Goal: Information Seeking & Learning: Learn about a topic

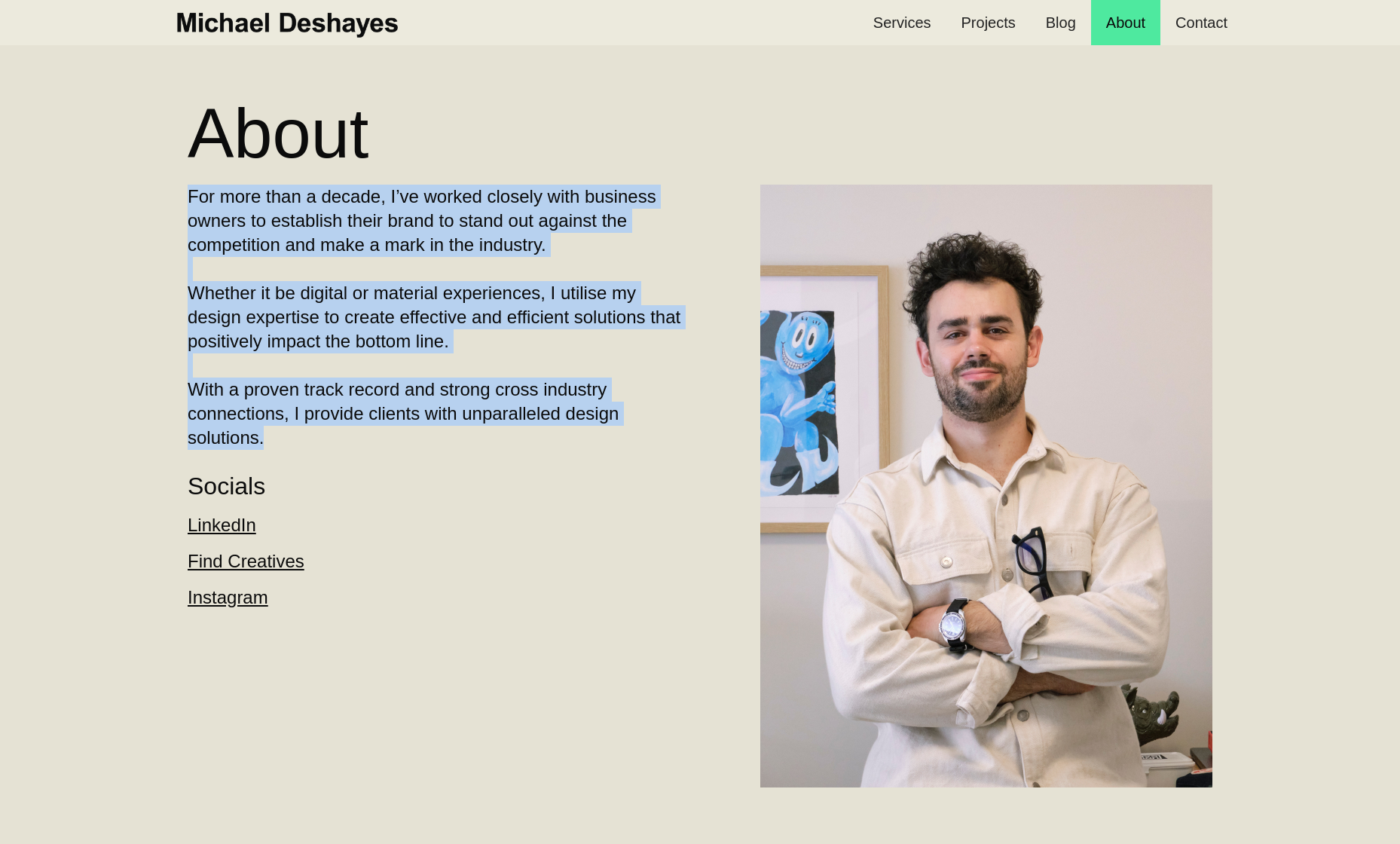
drag, startPoint x: 280, startPoint y: 442, endPoint x: 455, endPoint y: 130, distance: 357.7
click at [129, 201] on section "About For more than a decade, I’ve worked closely with business owners to estab…" at bounding box center [700, 431] width 1400 height 863
copy p "For more than a decade, I’ve worked closely with business owners to establish t…"
